Goal: Information Seeking & Learning: Learn about a topic

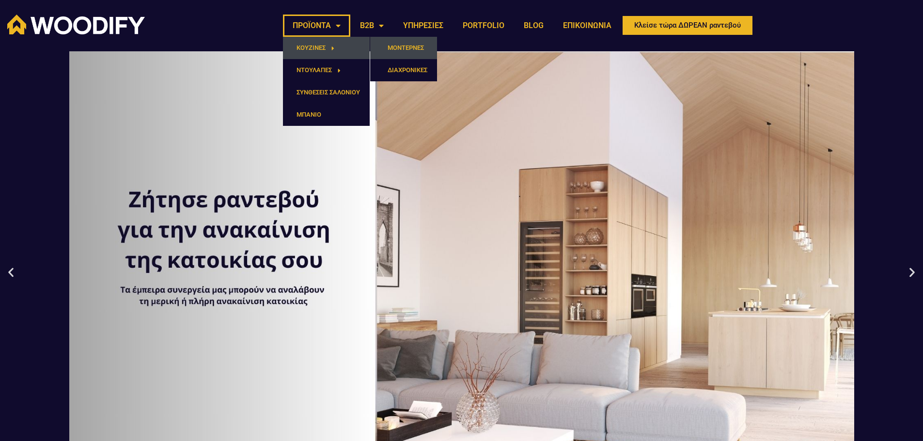
click at [414, 47] on link "ΜΟΝΤΕΡΝΕΣ" at bounding box center [403, 48] width 67 height 22
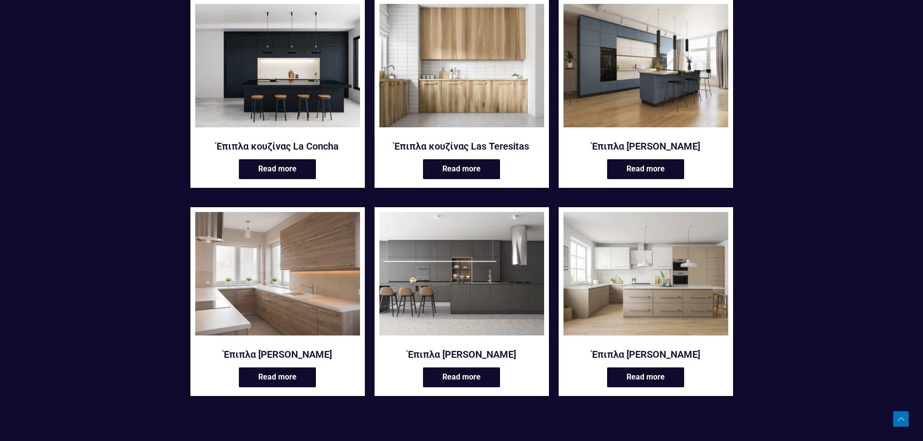
scroll to position [1007, 0]
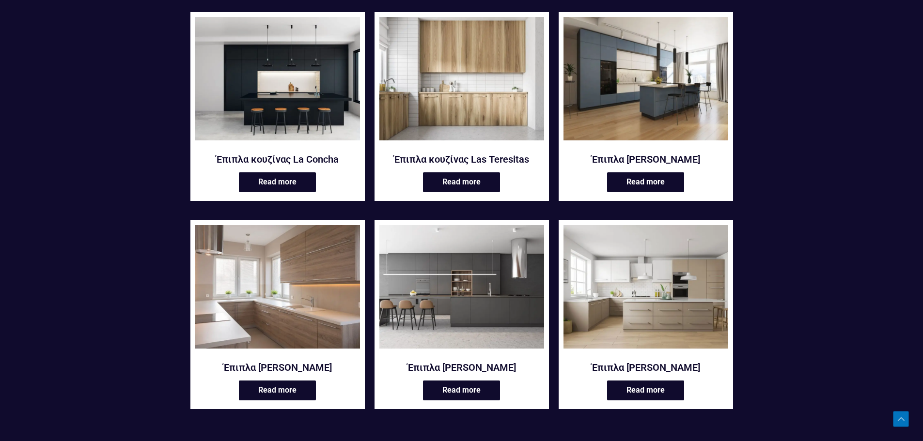
click at [669, 116] on img at bounding box center [646, 79] width 165 height 124
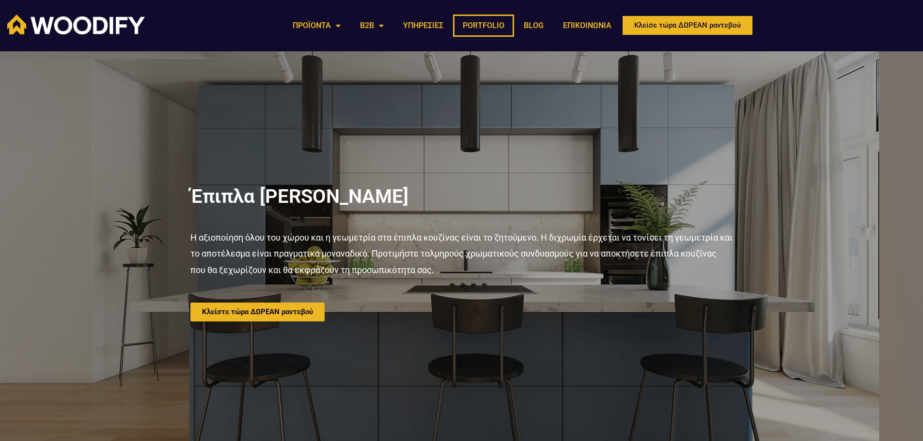
click at [460, 23] on link "PORTFOLIO" at bounding box center [483, 26] width 61 height 22
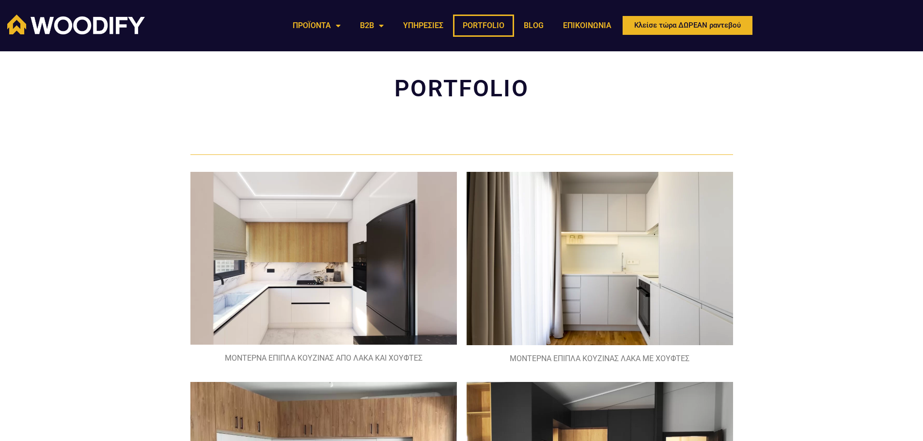
click at [372, 249] on img at bounding box center [323, 258] width 267 height 173
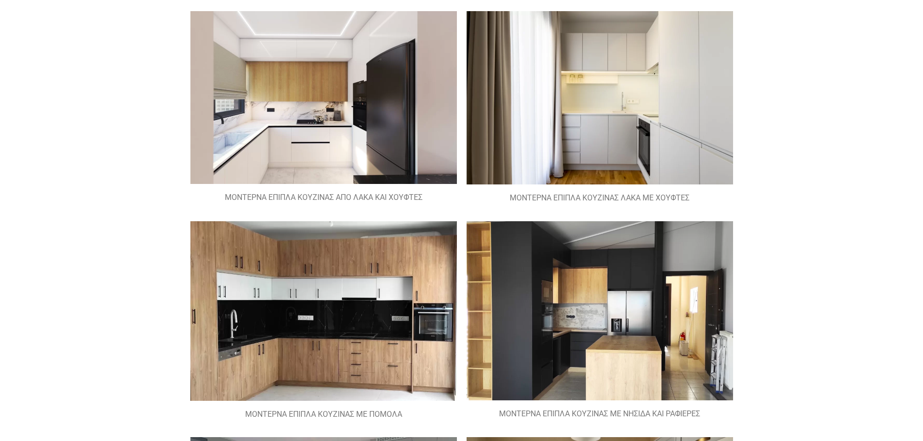
scroll to position [48, 0]
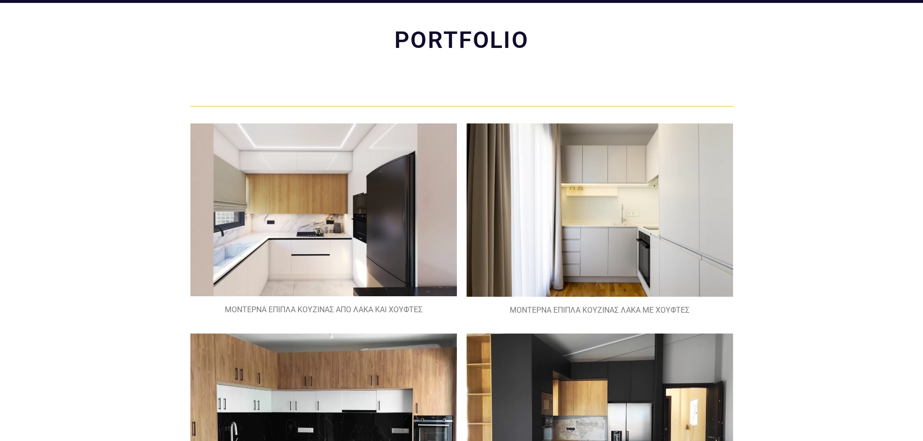
click at [335, 313] on figcaption "ΜΟΝΤΕΡΝΑ ΕΠΙΠΛΑ ΚΟΥΖΙΝΑΣ ΑΠΟ ΛΑΚΑ ΚΑΙ ΧΟΥΦΤΕΣ" at bounding box center [323, 310] width 267 height 15
click at [355, 236] on img at bounding box center [323, 210] width 267 height 173
click at [310, 162] on img at bounding box center [323, 210] width 267 height 173
click at [664, 221] on img at bounding box center [600, 210] width 267 height 173
click at [631, 312] on figcaption "ΜΟΝΤΕΡΝΑ ΕΠΙΠΛΑ ΚΟΥΖΙΝΑΣ ΛΑΚΑ ΜΕ ΧΟΥΦΤΕΣ" at bounding box center [600, 310] width 267 height 15
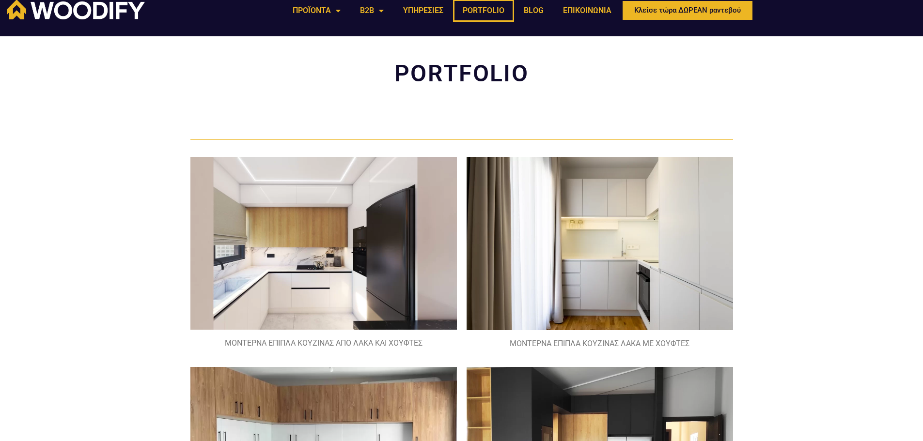
scroll to position [0, 0]
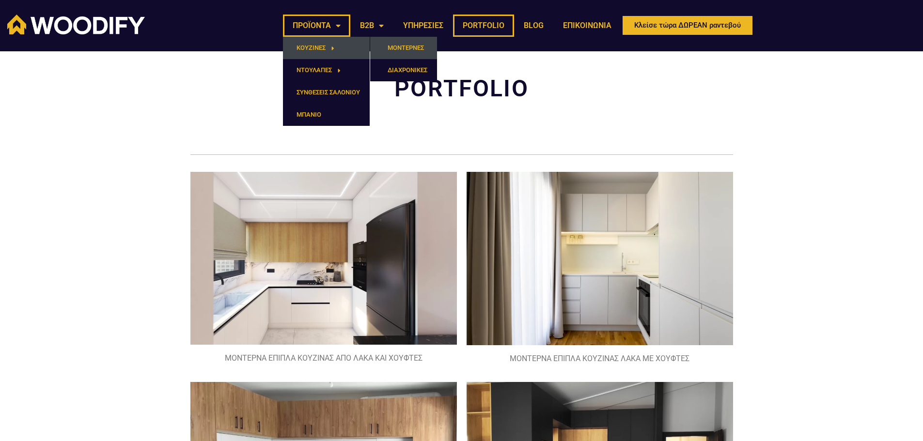
click at [411, 47] on link "ΜΟΝΤΕΡΝΕΣ" at bounding box center [403, 48] width 67 height 22
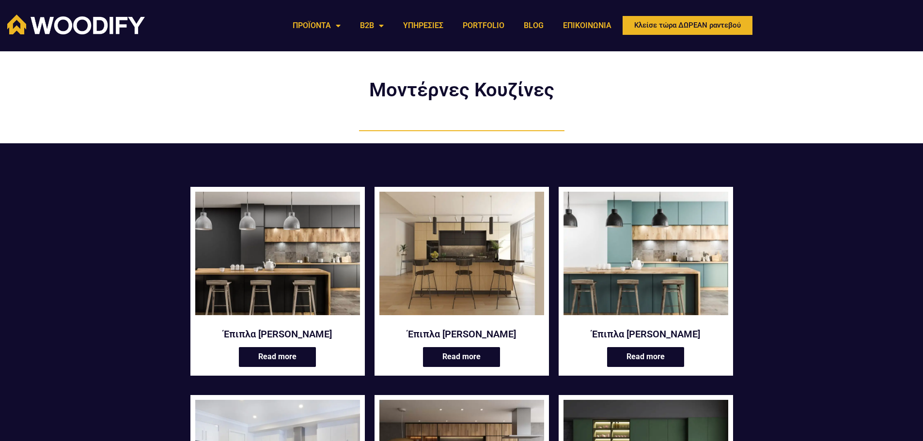
click at [627, 253] on img at bounding box center [646, 254] width 165 height 124
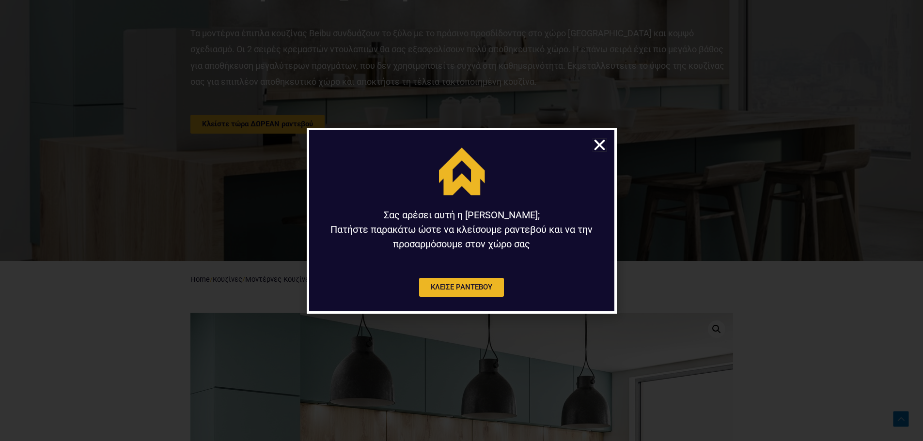
scroll to position [145, 0]
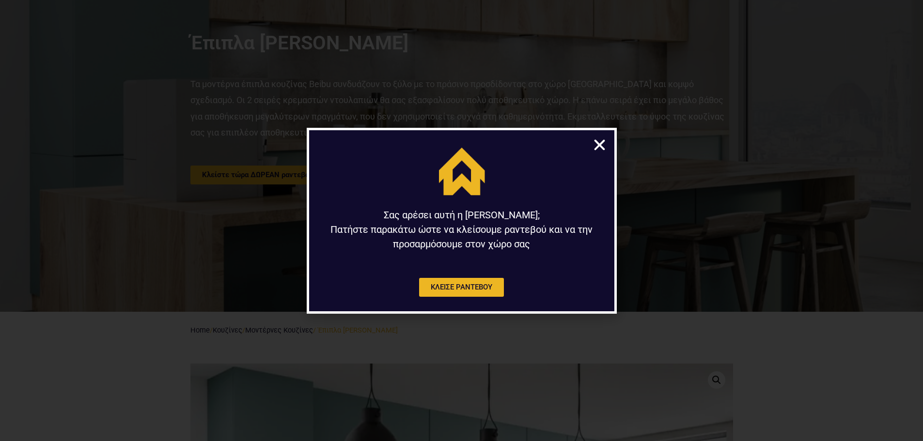
click at [597, 146] on icon "Close" at bounding box center [599, 145] width 15 height 15
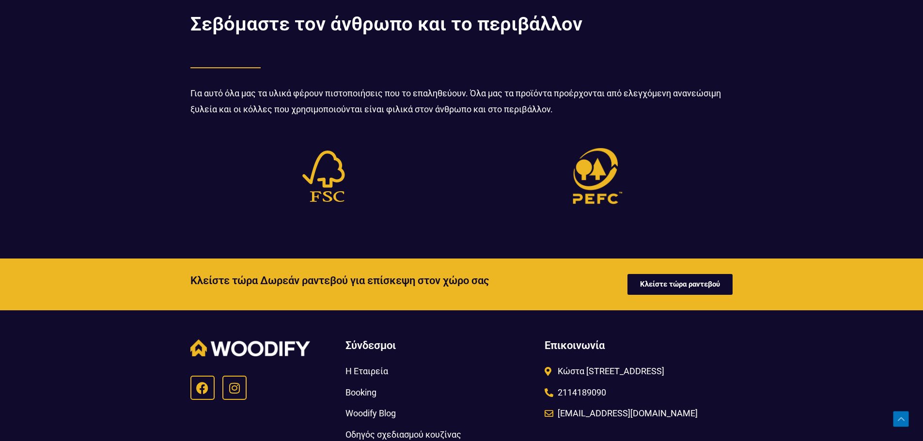
scroll to position [2588, 0]
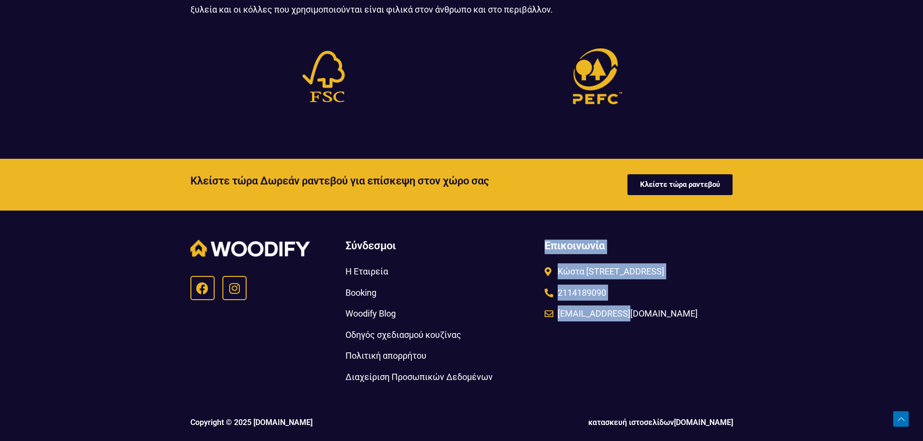
drag, startPoint x: 566, startPoint y: 246, endPoint x: 646, endPoint y: 322, distance: 110.4
click at [646, 322] on div "Επικοινωνία Κώστα [STREET_ADDRESS] 2114189090 [EMAIL_ADDRESS][DOMAIN_NAME]" at bounding box center [638, 312] width 196 height 155
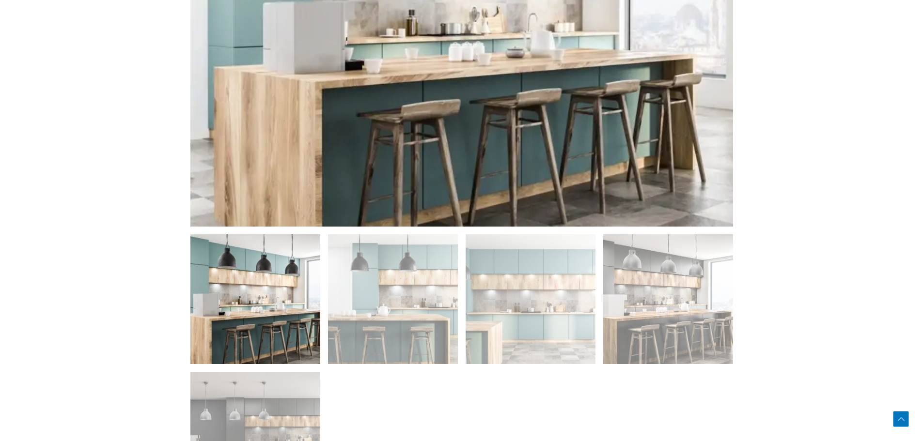
scroll to position [407, 0]
